Goal: Information Seeking & Learning: Learn about a topic

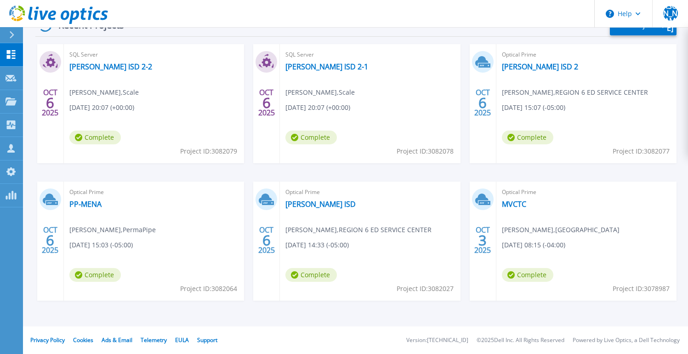
scroll to position [67, 0]
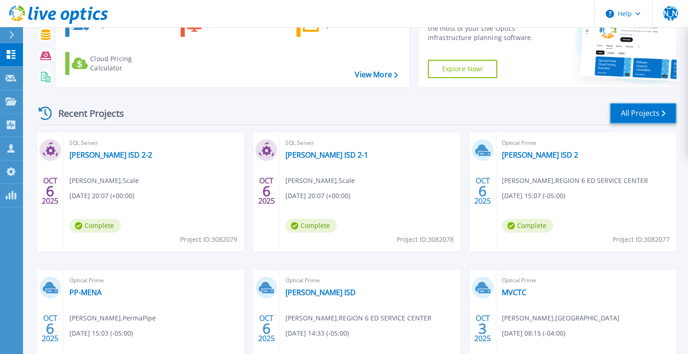
click at [637, 114] on link "All Projects" at bounding box center [643, 113] width 67 height 21
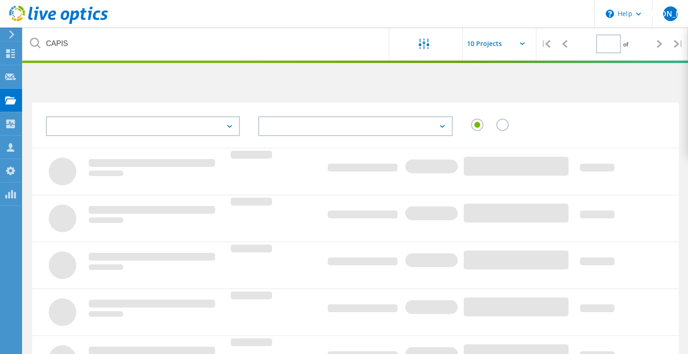
type input "1"
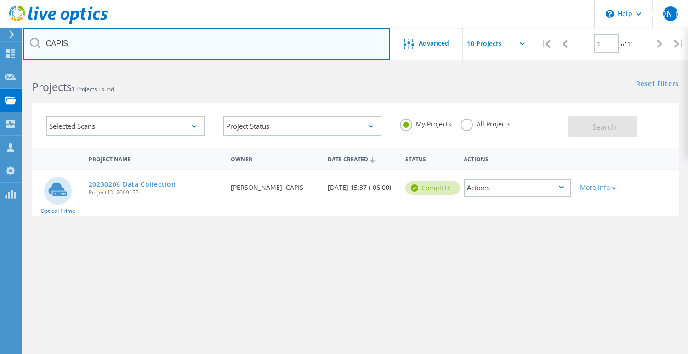
click at [122, 42] on input "CAPIS" at bounding box center [206, 44] width 367 height 32
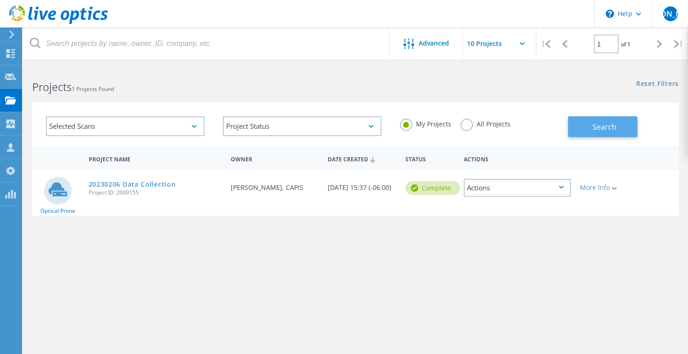
click at [598, 132] on button "Search" at bounding box center [602, 126] width 69 height 21
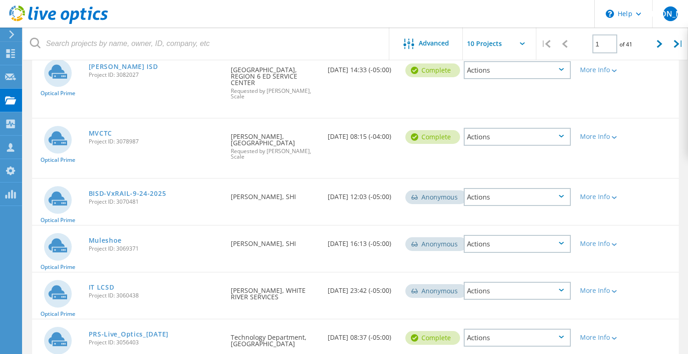
scroll to position [374, 0]
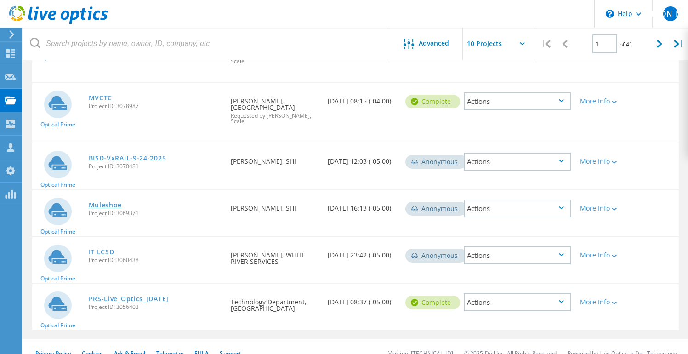
click at [114, 202] on link "Muleshoe" at bounding box center [106, 205] width 34 height 6
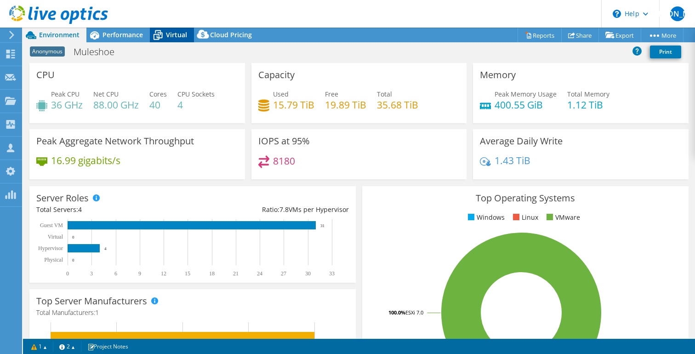
click at [175, 34] on span "Virtual" at bounding box center [176, 34] width 21 height 9
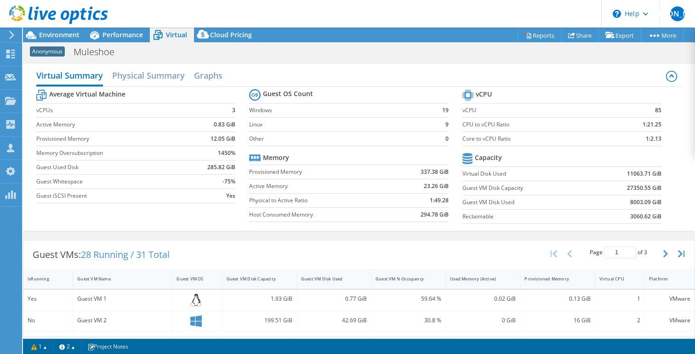
scroll to position [2, 0]
click at [56, 35] on span "Environment" at bounding box center [59, 34] width 40 height 9
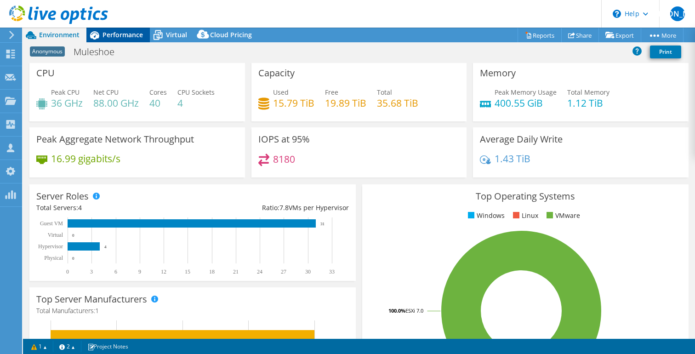
click at [120, 35] on span "Performance" at bounding box center [122, 34] width 40 height 9
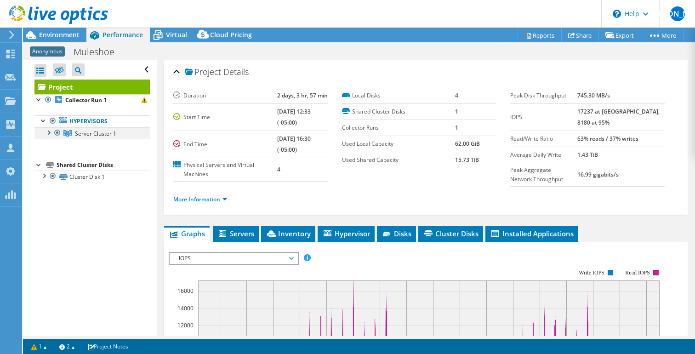
click at [51, 133] on div at bounding box center [48, 131] width 9 height 9
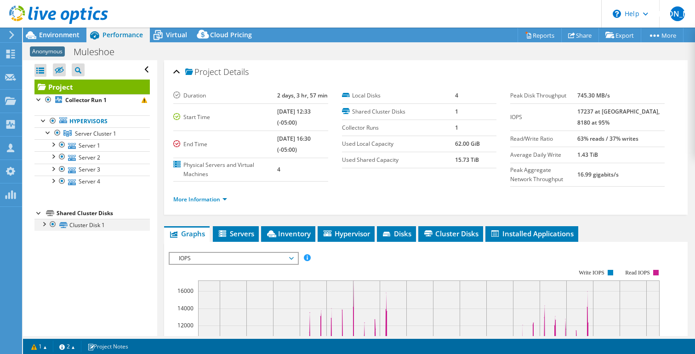
click at [46, 223] on div at bounding box center [43, 223] width 9 height 9
click at [44, 222] on div at bounding box center [43, 223] width 9 height 9
click at [49, 131] on div at bounding box center [48, 131] width 9 height 9
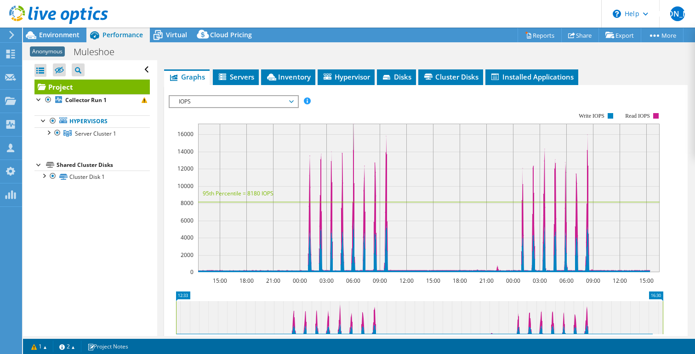
scroll to position [149, 0]
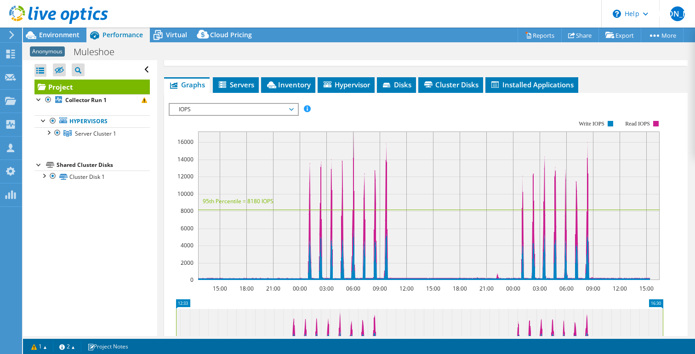
click at [233, 107] on span "IOPS" at bounding box center [233, 109] width 118 height 11
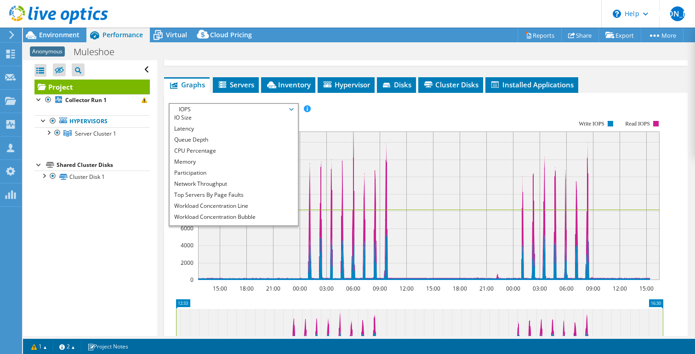
scroll to position [33, 0]
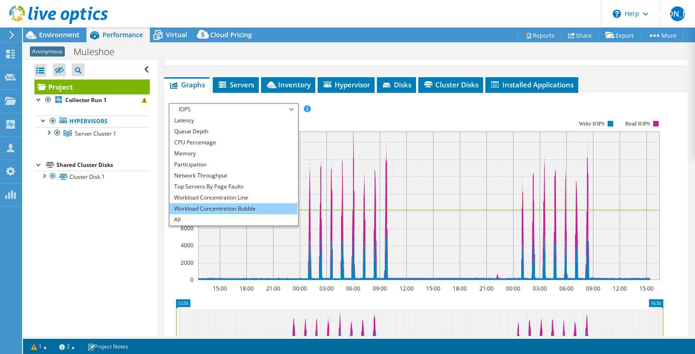
click at [252, 205] on li "Workload Concentration Bubble" at bounding box center [233, 208] width 127 height 11
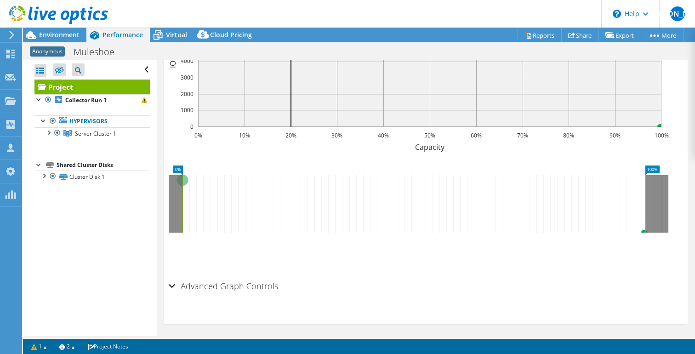
scroll to position [142, 0]
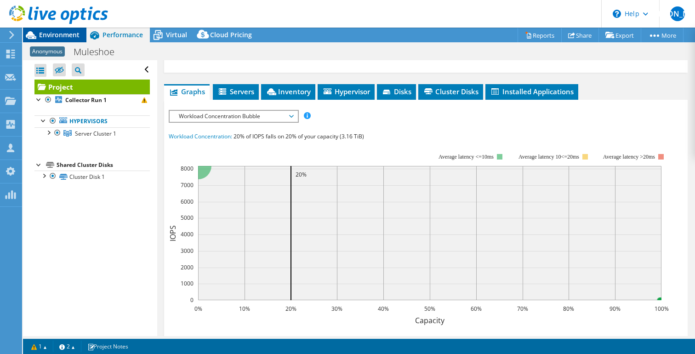
click at [61, 38] on span "Environment" at bounding box center [59, 34] width 40 height 9
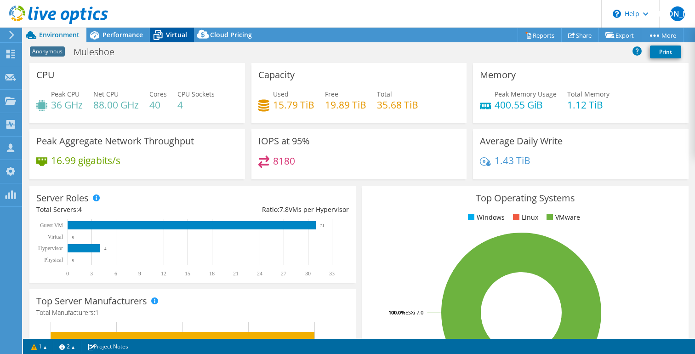
click at [176, 35] on span "Virtual" at bounding box center [176, 34] width 21 height 9
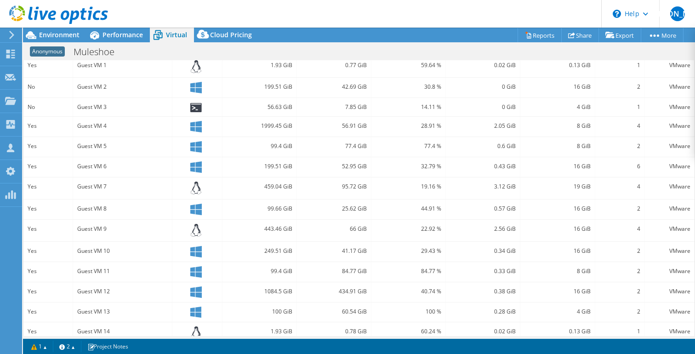
scroll to position [153, 0]
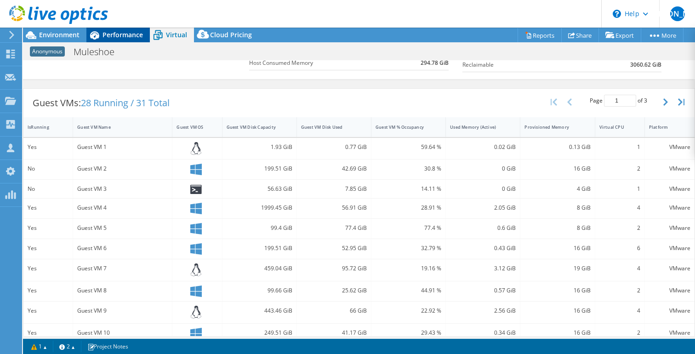
click at [121, 35] on span "Performance" at bounding box center [122, 34] width 40 height 9
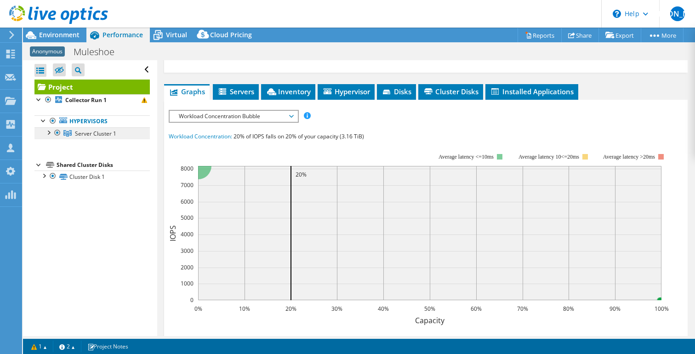
click at [87, 135] on span "Server Cluster 1" at bounding box center [95, 134] width 41 height 8
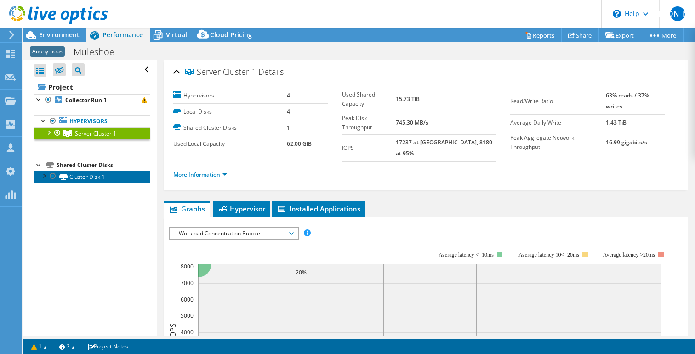
click at [78, 176] on link "Cluster Disk 1" at bounding box center [91, 177] width 115 height 12
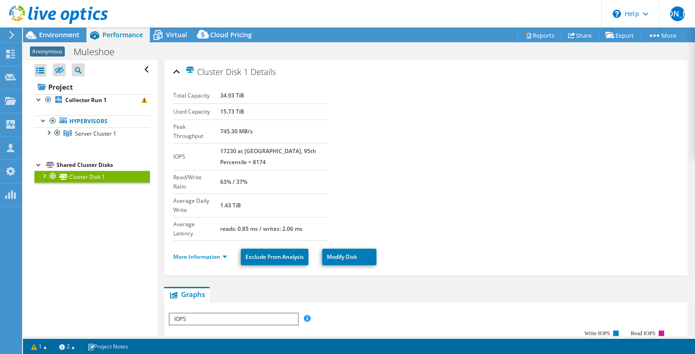
click at [44, 176] on div at bounding box center [43, 175] width 9 height 9
click at [50, 132] on div at bounding box center [48, 131] width 9 height 9
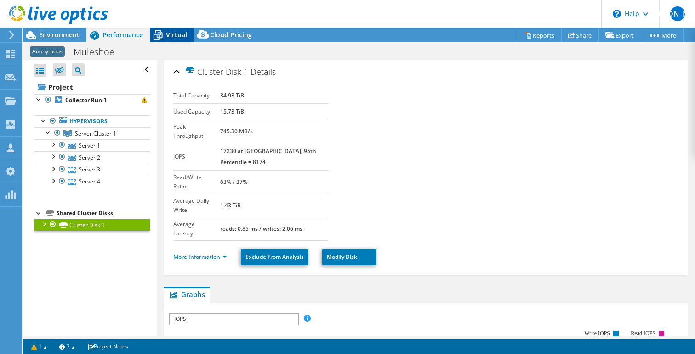
click at [170, 34] on span "Virtual" at bounding box center [176, 34] width 21 height 9
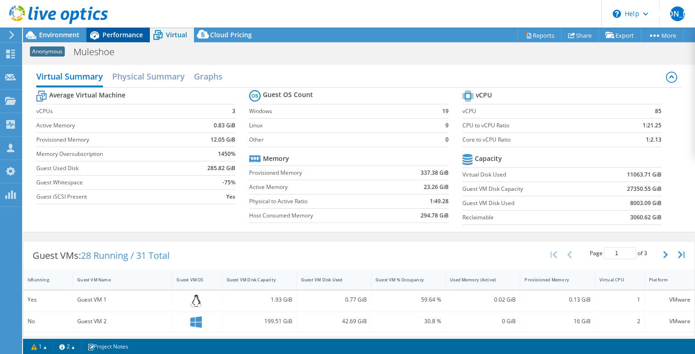
click at [123, 36] on span "Performance" at bounding box center [122, 34] width 40 height 9
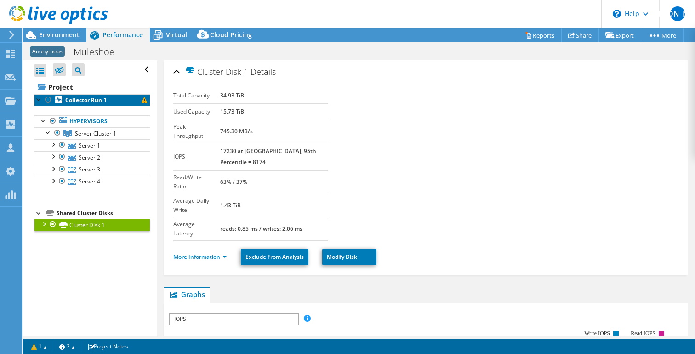
click at [90, 99] on b "Collector Run 1" at bounding box center [85, 100] width 41 height 8
